Goal: Task Accomplishment & Management: Manage account settings

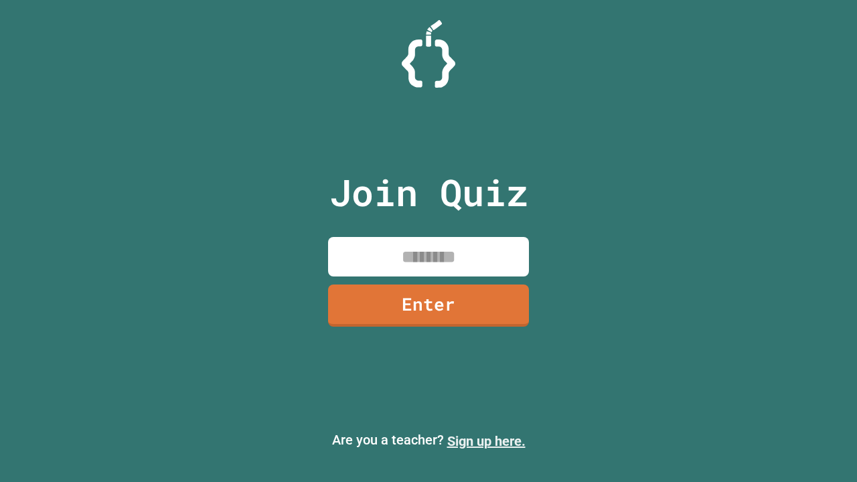
click at [480, 441] on link "Sign up here." at bounding box center [486, 441] width 78 height 16
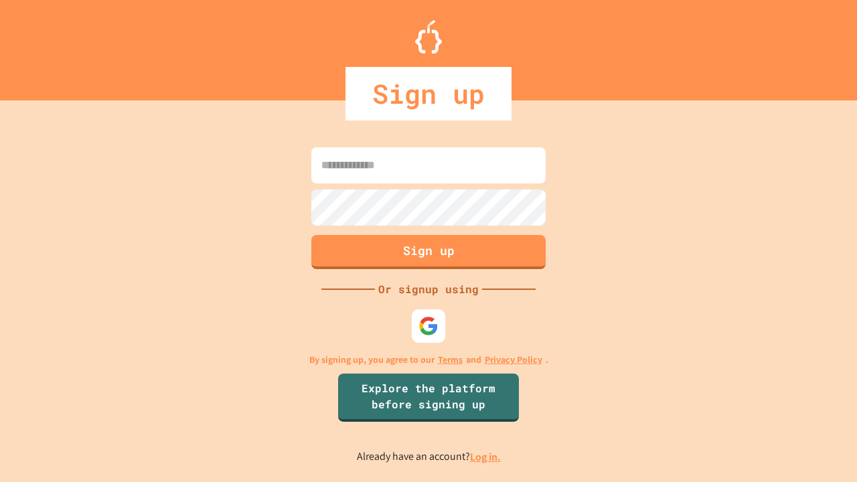
click at [486, 457] on link "Log in." at bounding box center [485, 457] width 31 height 14
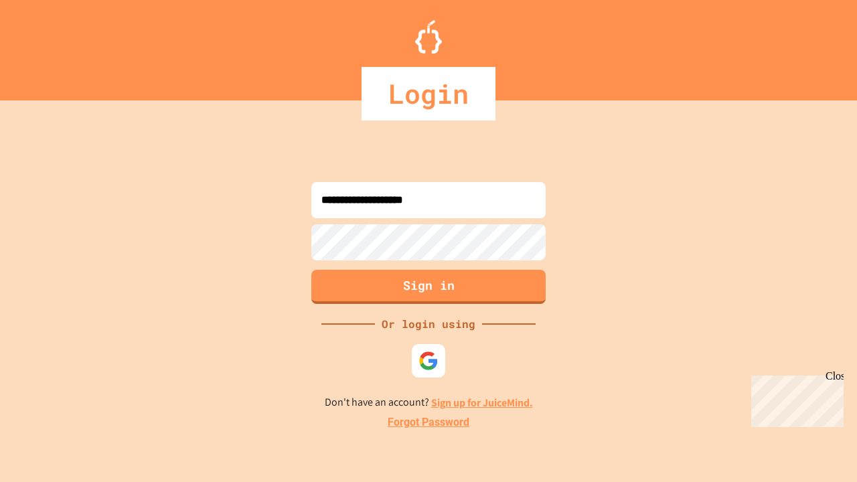
type input "**********"
